Goal: Complete application form: Complete application form

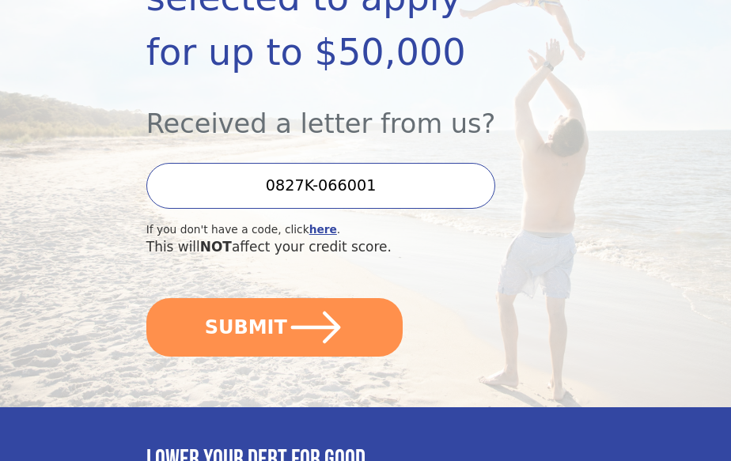
scroll to position [369, 0]
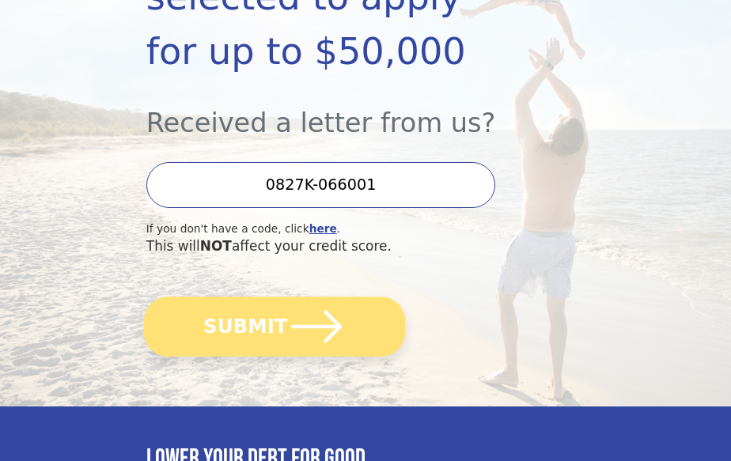
click at [312, 312] on icon "submit" at bounding box center [316, 326] width 58 height 58
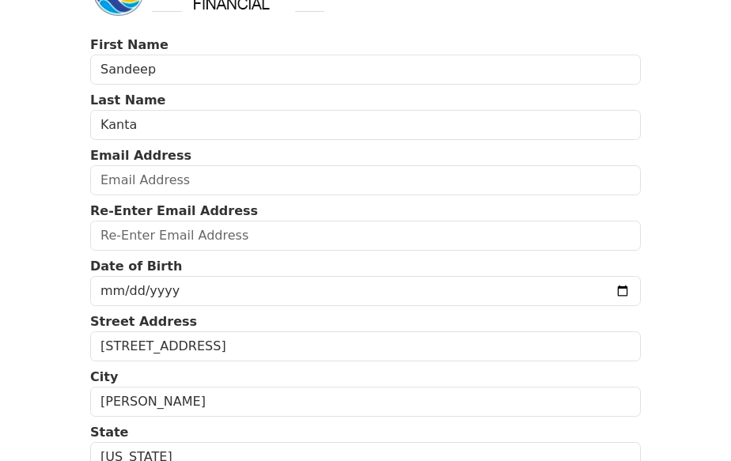
scroll to position [63, 0]
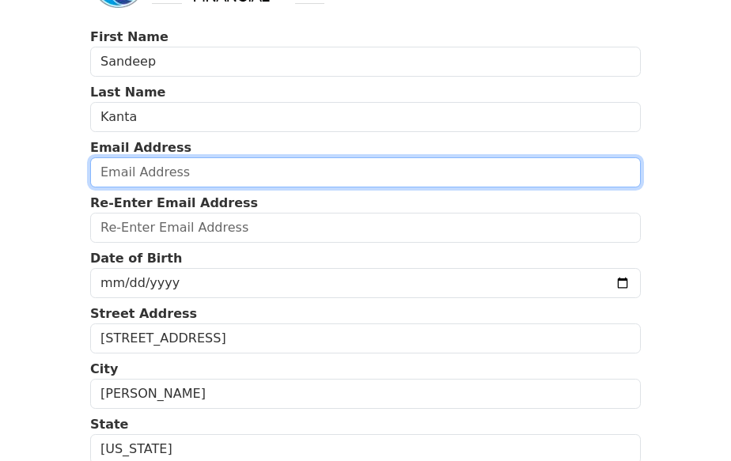
click at [209, 167] on input "email" at bounding box center [365, 172] width 551 height 30
type input "kanta.sandeep123@gmail.com"
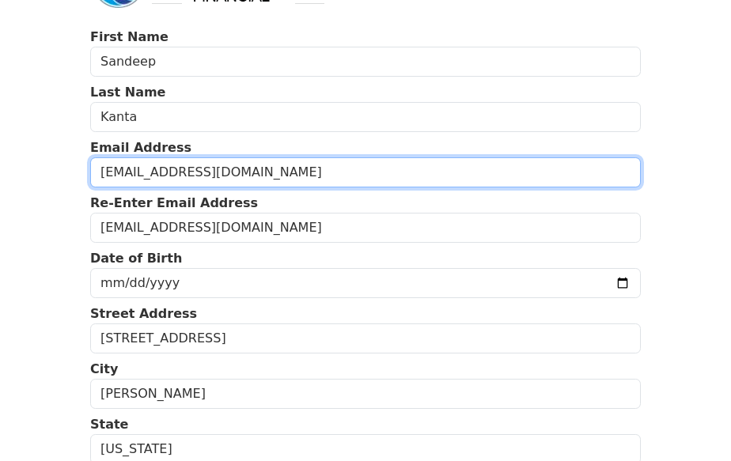
type input "(617) 504-8457"
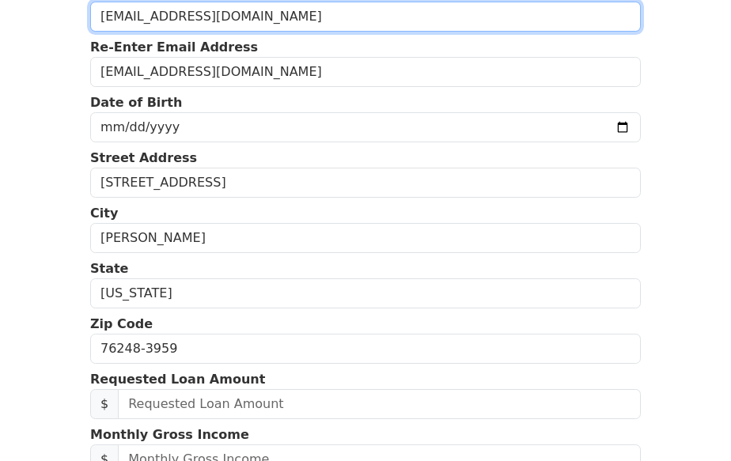
scroll to position [214, 0]
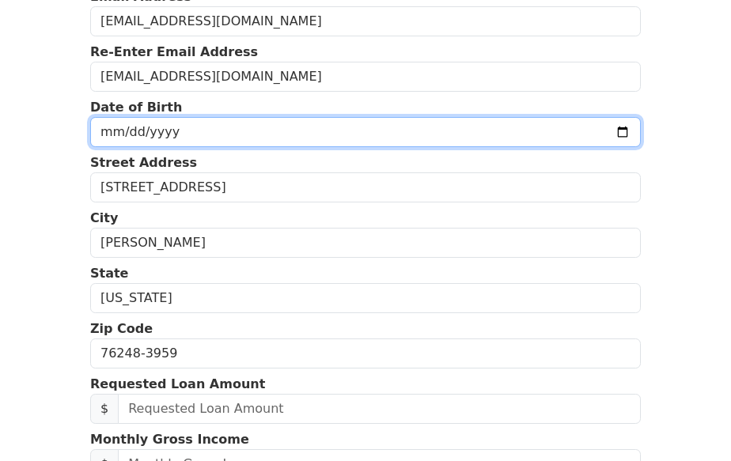
click at [615, 133] on input "date" at bounding box center [365, 132] width 551 height 30
click at [619, 133] on input "2025-09-22" at bounding box center [365, 132] width 551 height 30
click at [187, 134] on input "2025-03-24" at bounding box center [365, 132] width 551 height 30
click at [633, 132] on input "2025-03-24" at bounding box center [365, 132] width 551 height 30
click at [626, 132] on input "2025-03-24" at bounding box center [365, 132] width 551 height 30
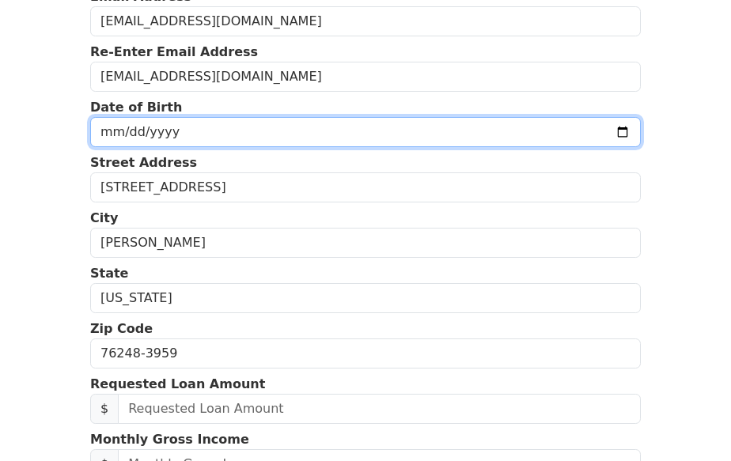
type input "1996-03-24"
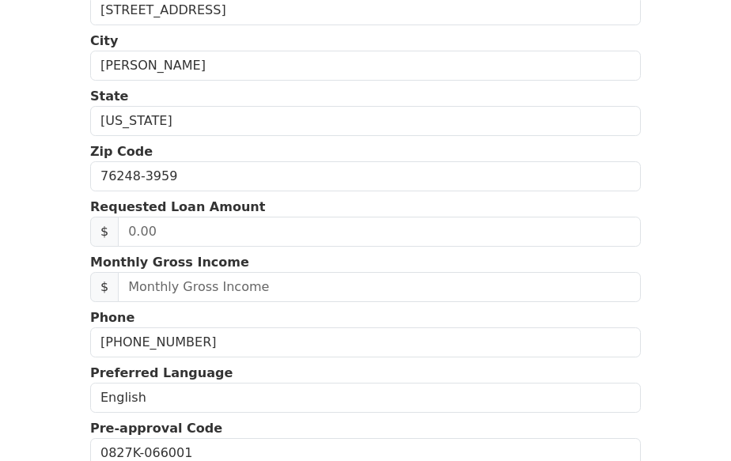
scroll to position [399, 0]
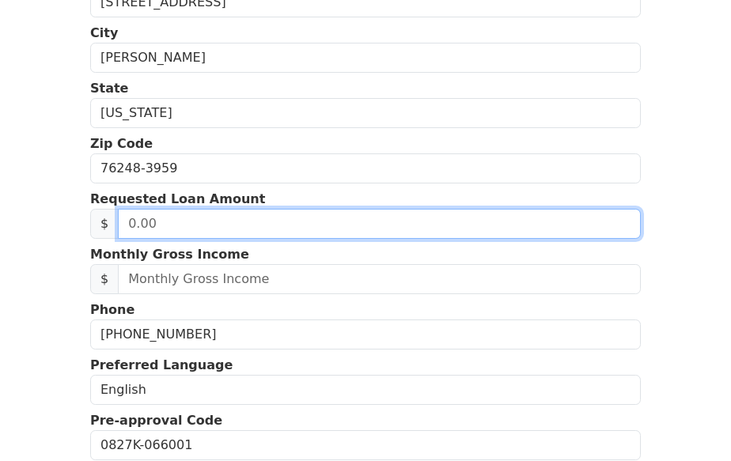
click at [175, 229] on input "text" at bounding box center [379, 224] width 523 height 30
type input "10,000.00"
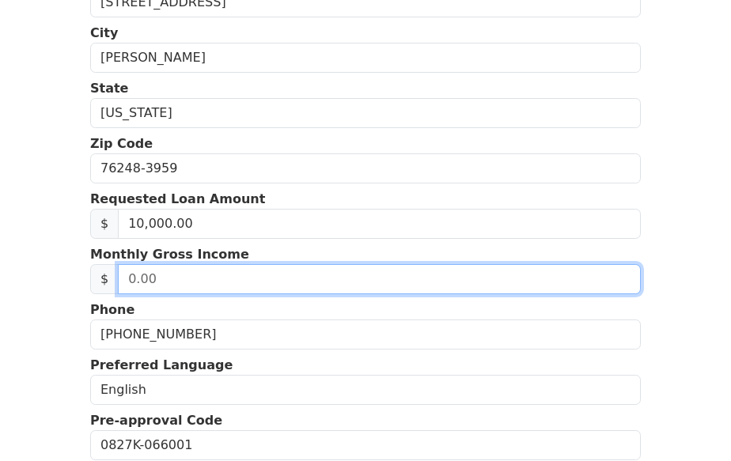
click at [189, 281] on input "text" at bounding box center [379, 279] width 523 height 30
type input "9.00"
type input "12,000.00"
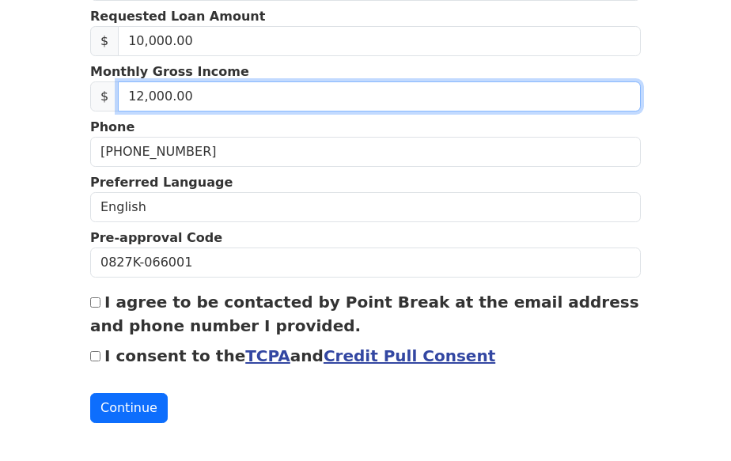
scroll to position [584, 0]
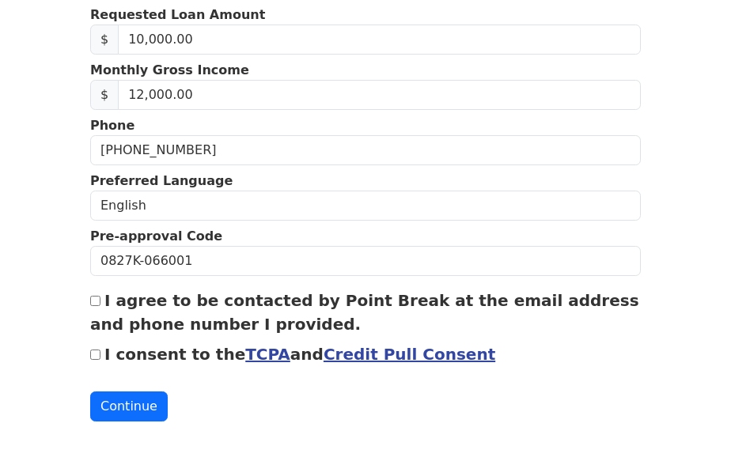
click at [94, 305] on input "I agree to be contacted by Point Break at the email address and phone number I …" at bounding box center [95, 301] width 10 height 10
checkbox input "true"
click at [91, 360] on input "I consent to the TCPA and Credit Pull Consent" at bounding box center [95, 355] width 10 height 10
checkbox input "true"
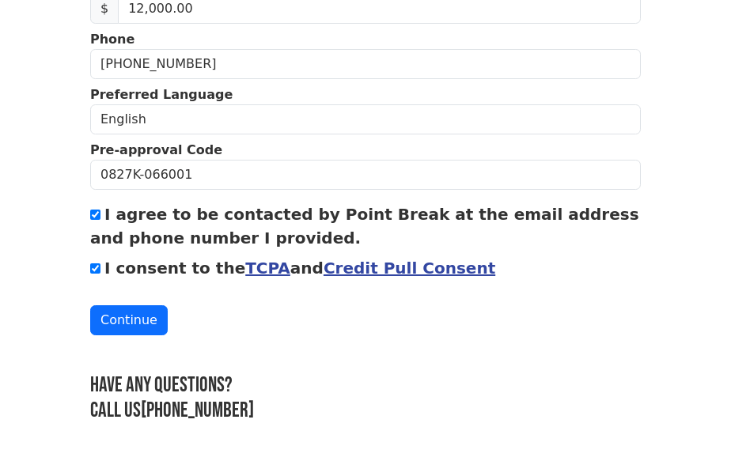
scroll to position [675, 0]
click at [125, 312] on button "Continue" at bounding box center [129, 320] width 78 height 30
